Goal: Information Seeking & Learning: Learn about a topic

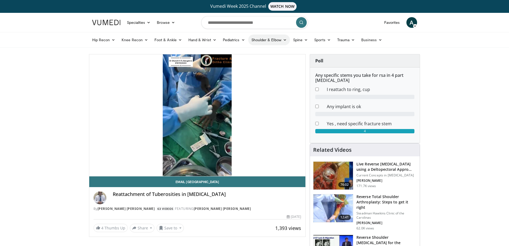
click at [269, 38] on link "Shoulder & Elbow" at bounding box center [269, 39] width 42 height 11
click at [239, 61] on link "Shoulder" at bounding box center [258, 61] width 64 height 9
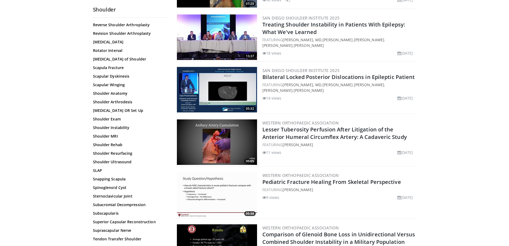
scroll to position [426, 0]
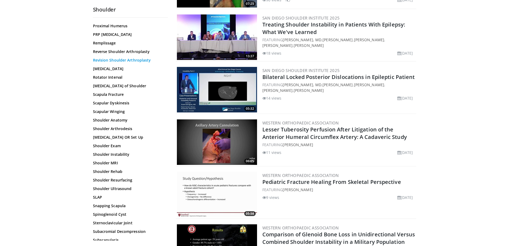
click at [124, 59] on link "Revision Shoulder Arthroplasty" at bounding box center [129, 59] width 72 height 5
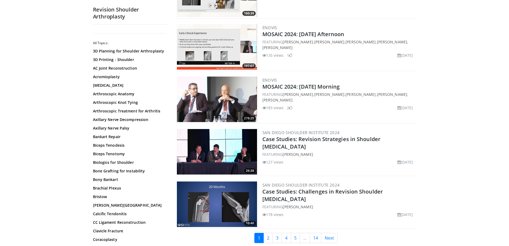
scroll to position [1203, 0]
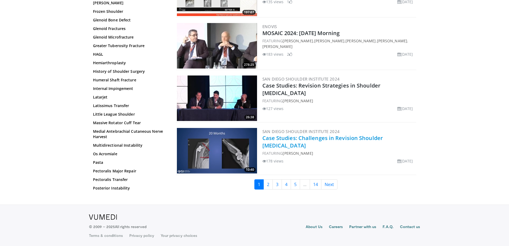
click at [308, 136] on link "Case Studies: Challenges in Revision Shoulder [MEDICAL_DATA]" at bounding box center [323, 141] width 121 height 15
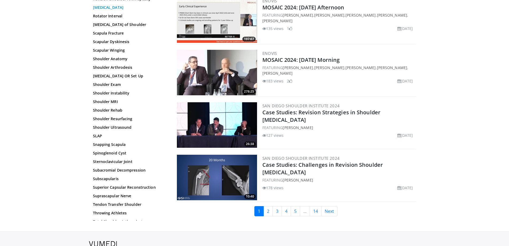
scroll to position [129, 0]
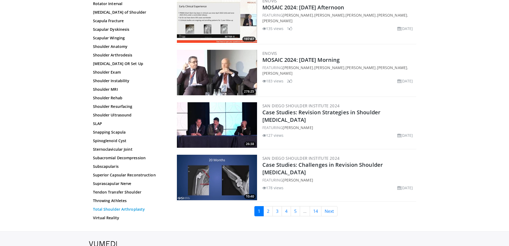
click at [119, 209] on link "Total Shoulder Arthroplasty" at bounding box center [129, 208] width 72 height 5
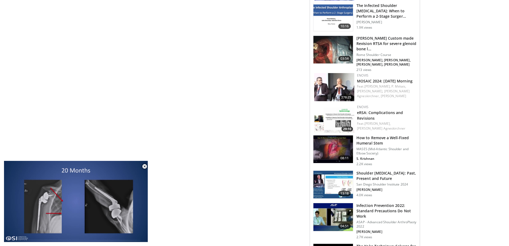
scroll to position [321, 0]
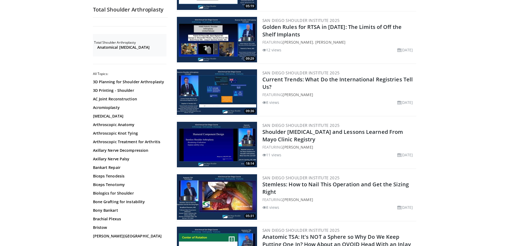
scroll to position [909, 0]
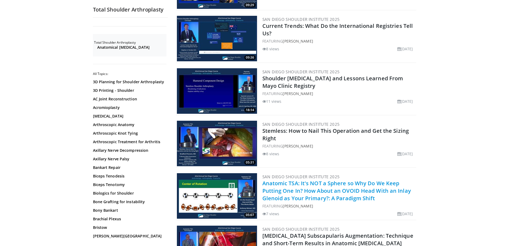
click at [302, 179] on link "Anatomic TSA: It's NOT a Sphere so Why Do We Keep Putting One In? How About an …" at bounding box center [337, 190] width 149 height 22
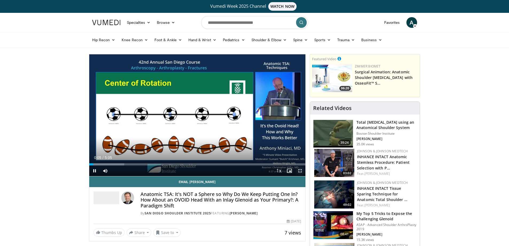
click at [300, 168] on span "Video Player" at bounding box center [300, 170] width 11 height 11
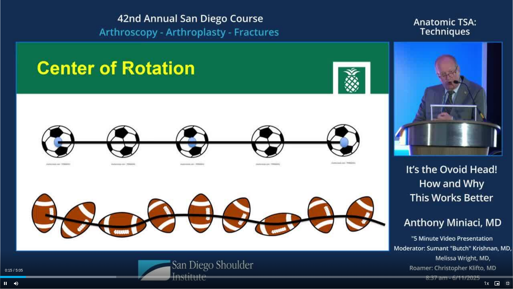
click at [509, 245] on span "Video Player" at bounding box center [508, 283] width 11 height 11
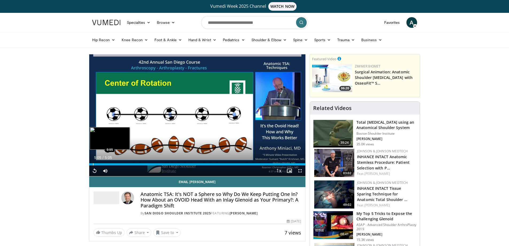
click at [93, 164] on div "Progress Bar" at bounding box center [93, 164] width 1 height 2
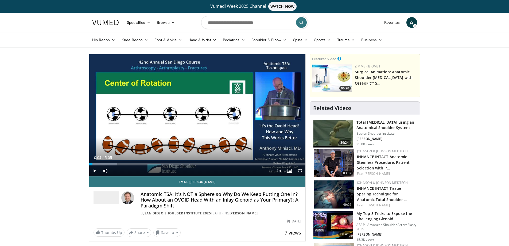
click at [91, 165] on div "Progress Bar" at bounding box center [91, 164] width 1 height 2
click at [301, 169] on span "Video Player" at bounding box center [300, 170] width 11 height 11
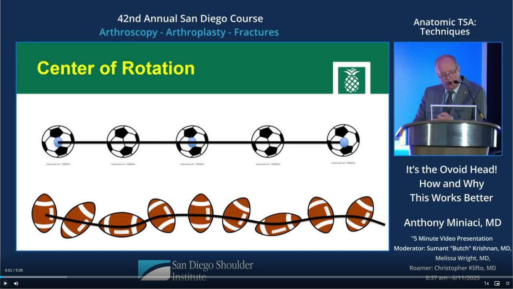
click at [4, 245] on span "Video Player" at bounding box center [5, 283] width 11 height 11
click at [508, 245] on span "Video Player" at bounding box center [508, 283] width 11 height 11
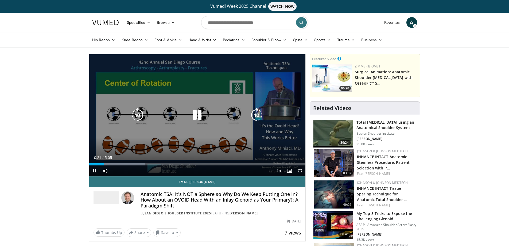
click at [197, 115] on icon "Video Player" at bounding box center [197, 114] width 15 height 15
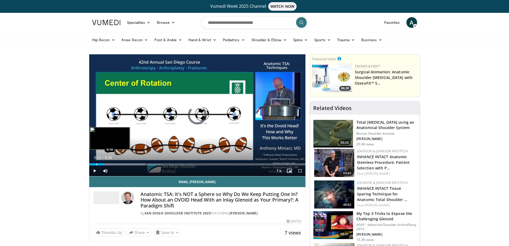
click at [97, 164] on div "Progress Bar" at bounding box center [97, 164] width 1 height 2
click at [94, 171] on span "Video Player" at bounding box center [94, 170] width 11 height 11
click at [301, 170] on span "Video Player" at bounding box center [300, 170] width 11 height 11
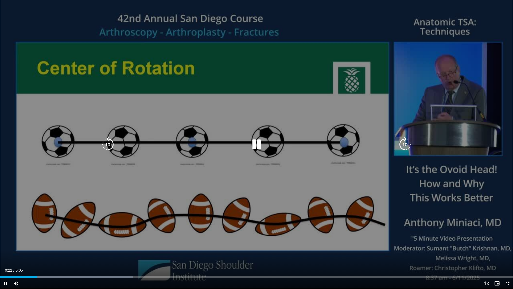
click at [261, 145] on div "10 seconds Tap to unmute" at bounding box center [256, 144] width 513 height 288
click at [261, 145] on icon "Video Player" at bounding box center [256, 144] width 15 height 15
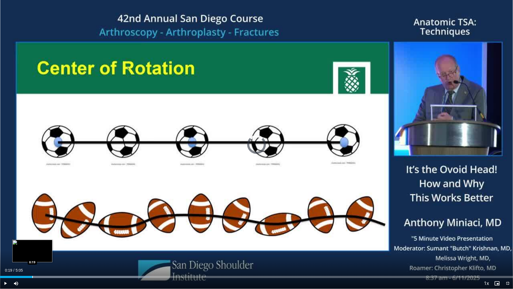
click at [32, 245] on div "Progress Bar" at bounding box center [32, 277] width 1 height 2
click at [26, 245] on div "Progress Bar" at bounding box center [26, 277] width 1 height 2
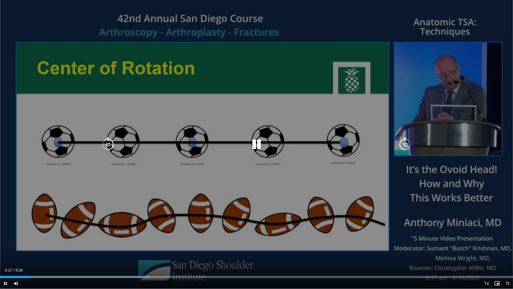
click at [262, 144] on icon "Video Player" at bounding box center [256, 144] width 15 height 15
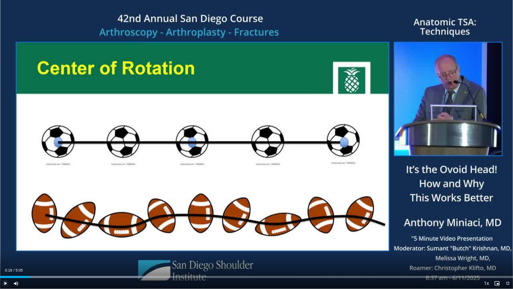
click at [5, 245] on span "Video Player" at bounding box center [5, 283] width 11 height 11
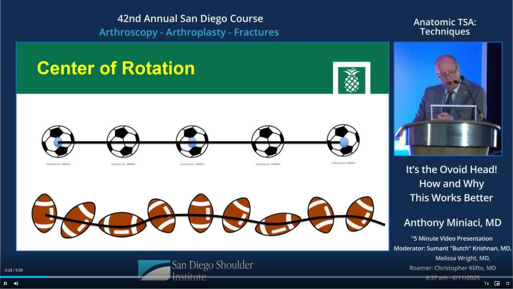
click at [5, 245] on video-js "**********" at bounding box center [256, 144] width 513 height 289
click at [6, 245] on span "Video Player" at bounding box center [5, 283] width 11 height 11
click at [5, 245] on span "Video Player" at bounding box center [5, 283] width 11 height 11
click at [7, 245] on video-js "**********" at bounding box center [256, 144] width 513 height 289
click at [7, 245] on span "Video Player" at bounding box center [5, 283] width 11 height 11
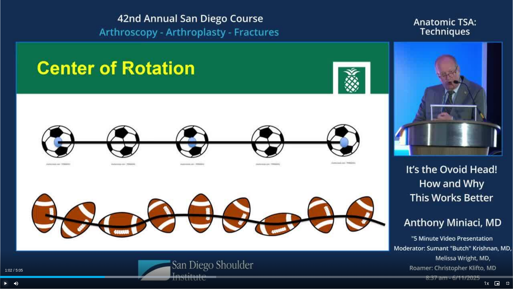
click at [7, 245] on span "Video Player" at bounding box center [5, 283] width 11 height 11
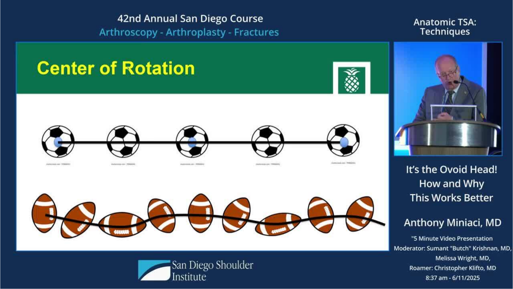
click at [7, 245] on div "10 seconds Tap to unmute" at bounding box center [256, 144] width 513 height 288
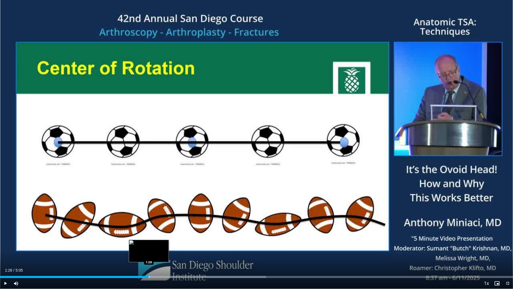
click at [149, 245] on div "Progress Bar" at bounding box center [149, 277] width 1 height 2
click at [143, 245] on div "Progress Bar" at bounding box center [143, 277] width 1 height 2
click at [140, 245] on div "Progress Bar" at bounding box center [140, 277] width 1 height 2
click at [127, 245] on div "Progress Bar" at bounding box center [127, 277] width 1 height 2
click at [6, 245] on span "Video Player" at bounding box center [5, 283] width 11 height 11
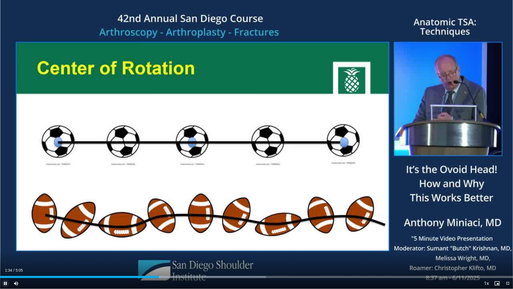
click at [4, 245] on span "Video Player" at bounding box center [5, 283] width 11 height 11
click at [506, 245] on span "Video Player" at bounding box center [508, 283] width 11 height 11
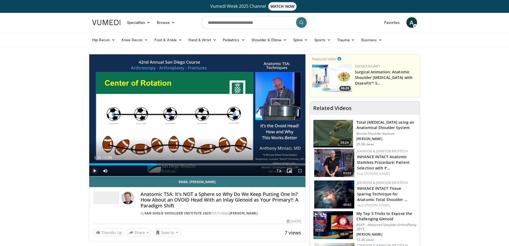
click at [94, 170] on span "Video Player" at bounding box center [94, 170] width 11 height 11
click at [94, 170] on video-js "**********" at bounding box center [197, 115] width 217 height 122
click at [95, 171] on span "Video Player" at bounding box center [94, 170] width 11 height 11
click at [93, 170] on span "Video Player" at bounding box center [94, 170] width 11 height 11
click at [94, 171] on span "Video Player" at bounding box center [94, 170] width 11 height 11
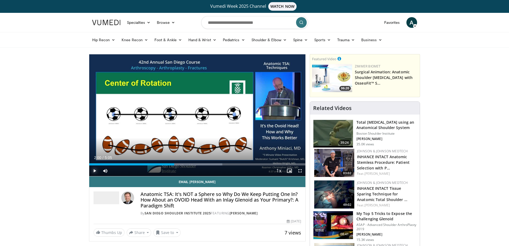
click at [94, 169] on span "Video Player" at bounding box center [94, 170] width 11 height 11
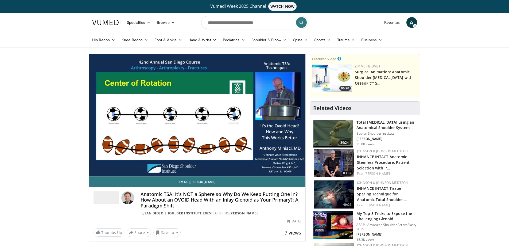
click at [94, 169] on div "10 seconds Tap to unmute" at bounding box center [197, 115] width 217 height 122
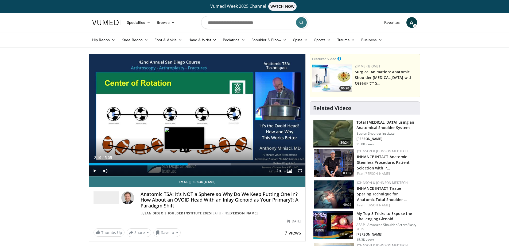
click at [185, 165] on div "Progress Bar" at bounding box center [185, 164] width 1 height 2
click at [95, 170] on span "Video Player" at bounding box center [94, 170] width 11 height 11
click at [91, 170] on span "Video Player" at bounding box center [94, 170] width 11 height 11
click at [95, 173] on span "Video Player" at bounding box center [94, 170] width 11 height 11
click at [95, 171] on span "Video Player" at bounding box center [94, 170] width 11 height 11
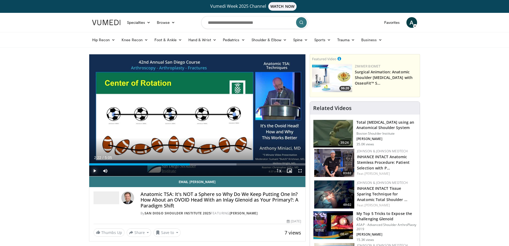
click at [94, 170] on span "Video Player" at bounding box center [94, 170] width 11 height 11
click at [95, 171] on span "Video Player" at bounding box center [94, 170] width 11 height 11
